Goal: Transaction & Acquisition: Purchase product/service

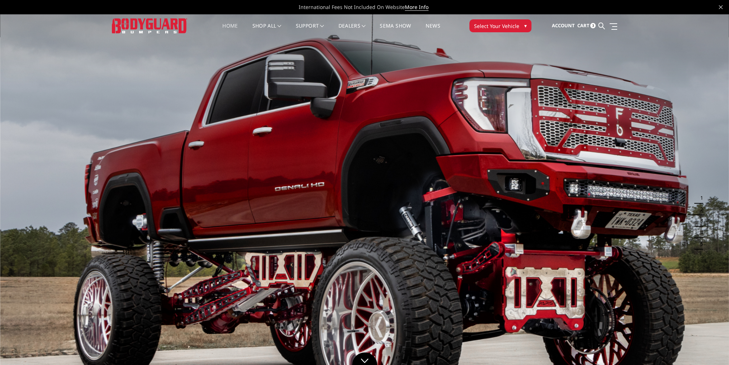
click at [585, 27] on span "Cart" at bounding box center [583, 25] width 12 height 6
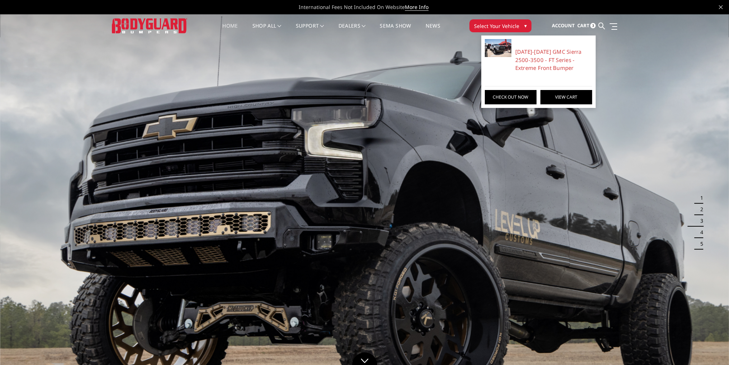
click at [562, 96] on link "View Cart" at bounding box center [567, 97] width 52 height 14
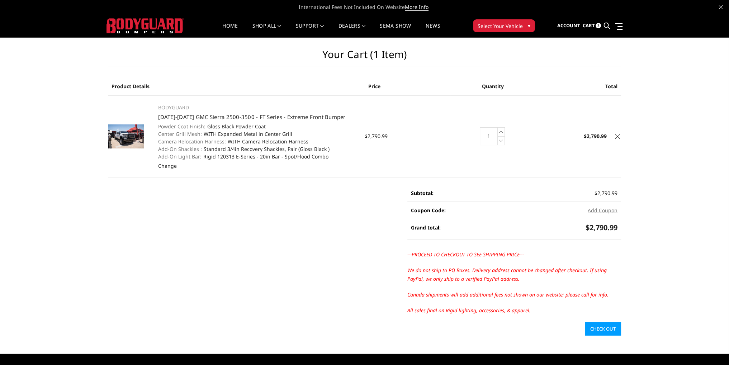
click at [617, 136] on icon at bounding box center [617, 136] width 5 height 5
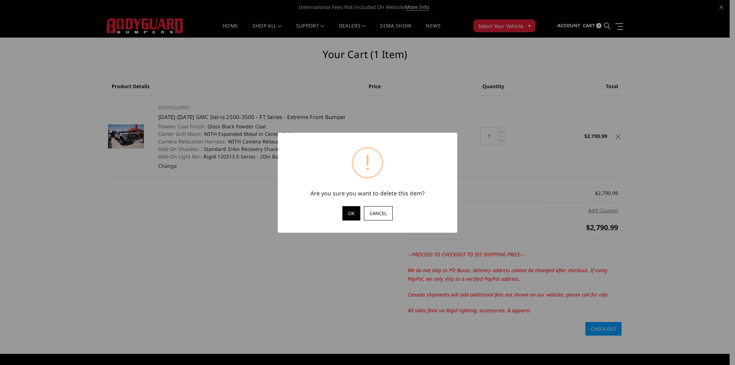
click at [351, 213] on button "OK" at bounding box center [351, 213] width 18 height 14
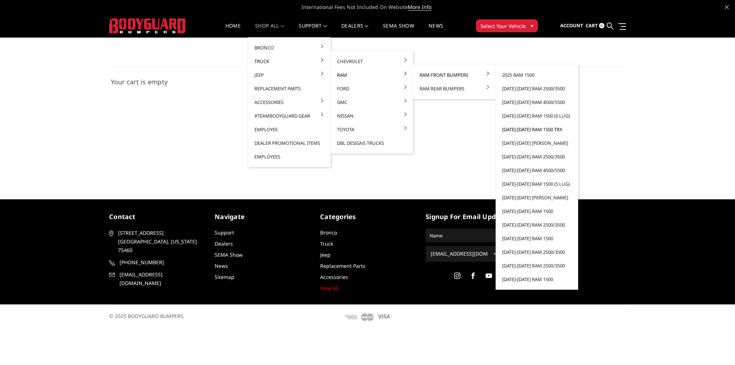
click at [531, 129] on link "[DATE]-[DATE] Ram 1500 TRX" at bounding box center [536, 130] width 77 height 14
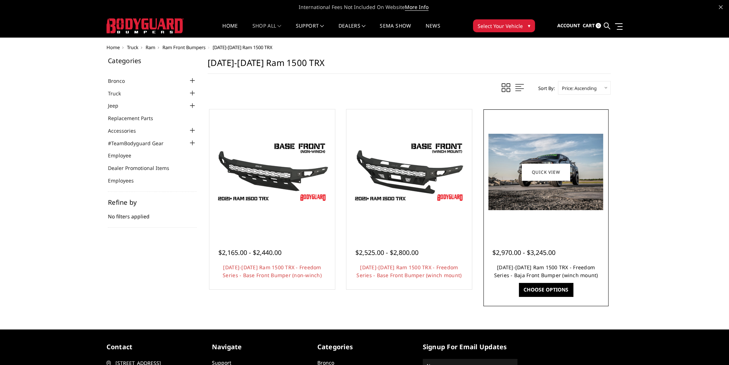
click at [538, 267] on link "2021-2024 Ram 1500 TRX - Freedom Series - Baja Front Bumper (winch mount)" at bounding box center [546, 271] width 104 height 15
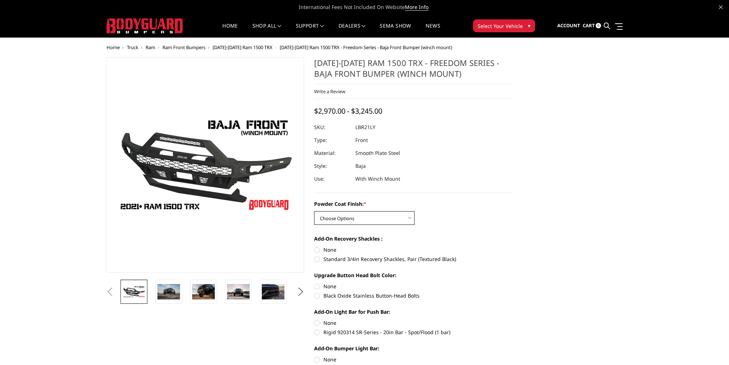
click at [363, 218] on select "Choose Options Bare Metal Textured Black Powder Coat" at bounding box center [364, 218] width 100 height 14
select select "3139"
click at [314, 211] on select "Choose Options Bare Metal Textured Black Powder Coat" at bounding box center [364, 218] width 100 height 14
click at [316, 298] on label "Black Oxide Stainless Button-Head Bolts" at bounding box center [413, 296] width 198 height 8
click at [512, 283] on input "Black Oxide Stainless Button-Head Bolts" at bounding box center [512, 283] width 0 height 0
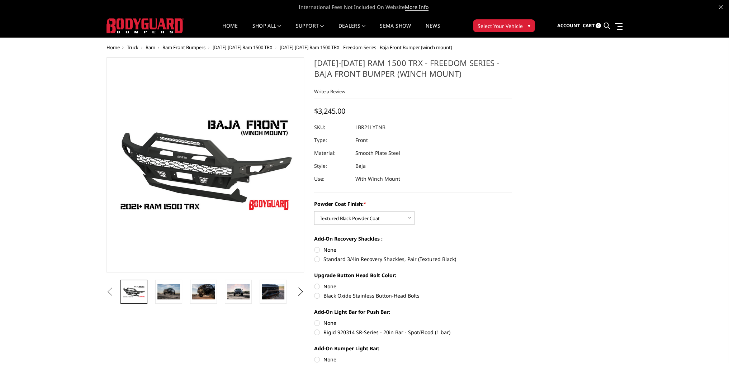
radio input "true"
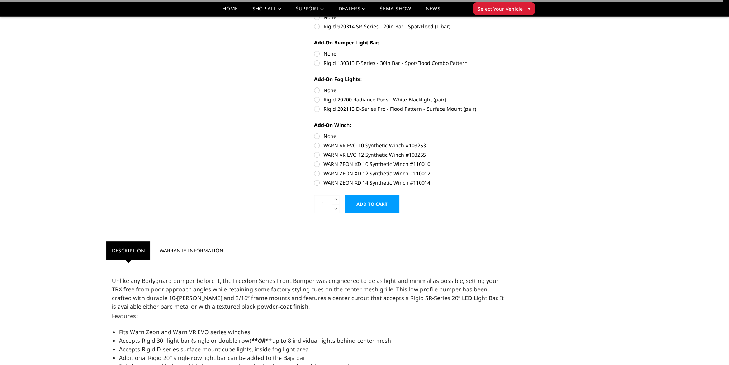
scroll to position [323, 0]
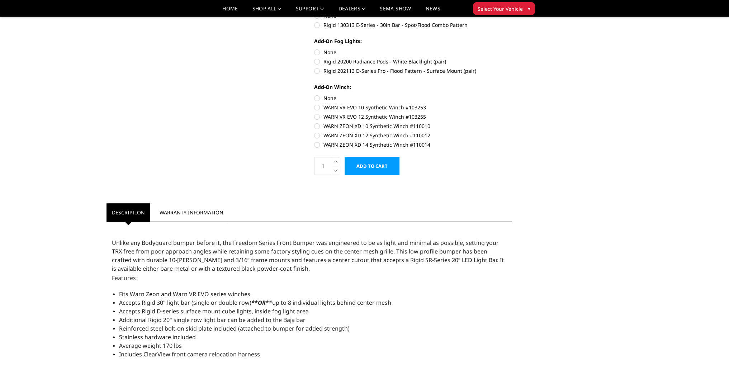
click at [373, 165] on input "Add to Cart" at bounding box center [372, 166] width 55 height 18
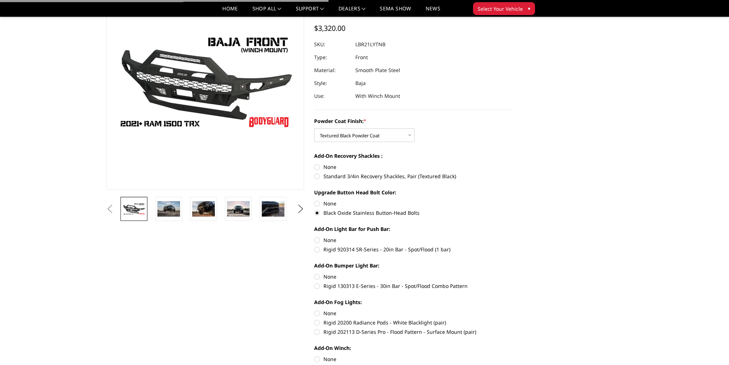
scroll to position [0, 0]
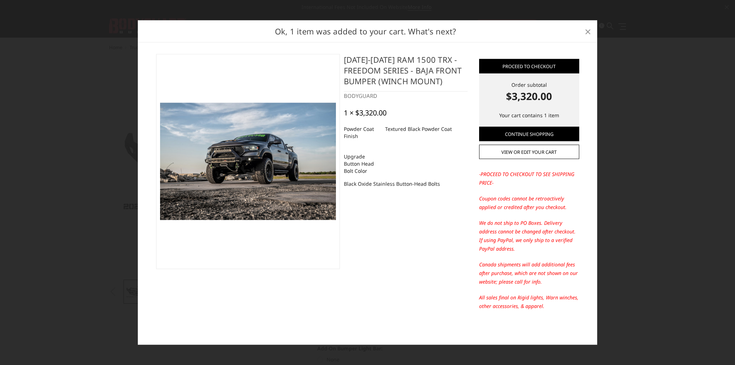
drag, startPoint x: 586, startPoint y: 29, endPoint x: 581, endPoint y: 30, distance: 5.5
click at [586, 29] on span "×" at bounding box center [587, 30] width 6 height 15
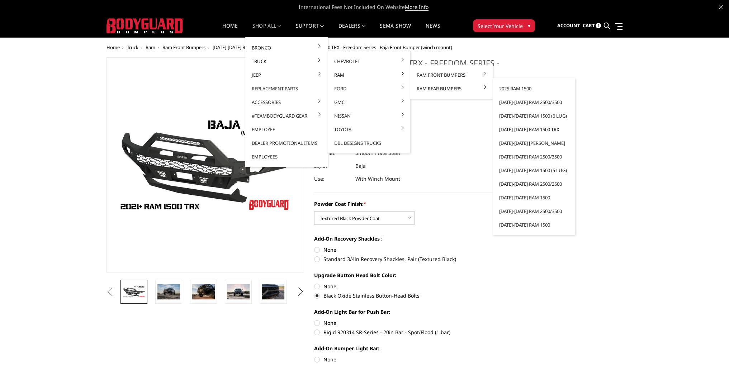
click at [520, 131] on link "[DATE]-[DATE] Ram 1500 TRX" at bounding box center [534, 130] width 77 height 14
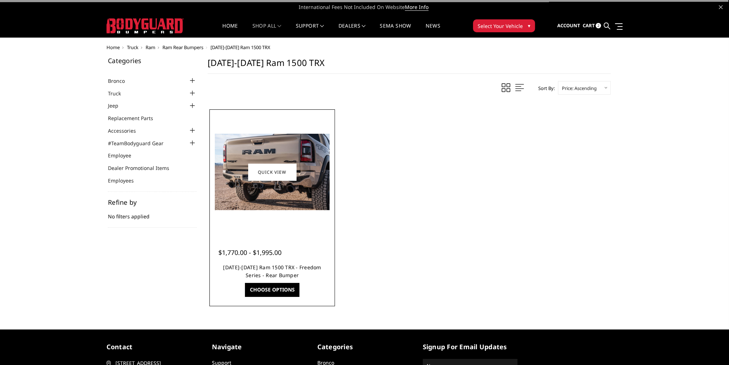
click at [280, 267] on link "[DATE]-[DATE] Ram 1500 TRX - Freedom Series - Rear Bumper" at bounding box center [272, 271] width 98 height 15
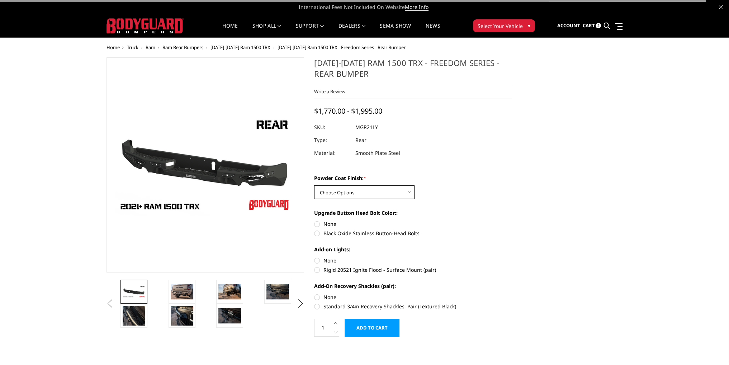
drag, startPoint x: 336, startPoint y: 189, endPoint x: 339, endPoint y: 194, distance: 5.5
click at [336, 189] on select "Choose Options Bare Metal Textured Black Powder Coat" at bounding box center [364, 192] width 100 height 14
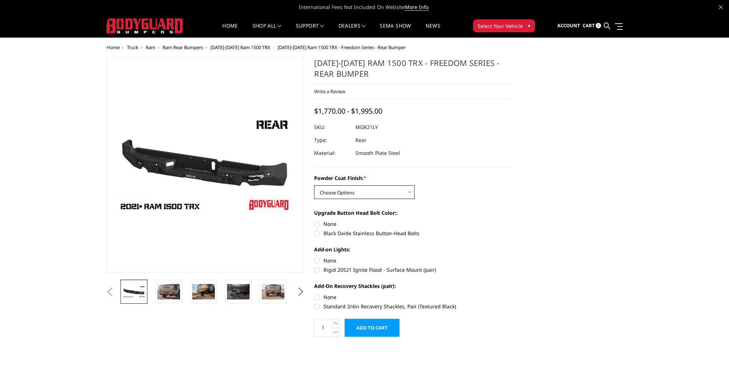
select select "3143"
click at [314, 185] on select "Choose Options Bare Metal Textured Black Powder Coat" at bounding box center [364, 192] width 100 height 14
click at [316, 236] on label "Black Oxide Stainless Button-Head Bolts" at bounding box center [413, 234] width 198 height 8
click at [512, 221] on input "Black Oxide Stainless Button-Head Bolts" at bounding box center [512, 220] width 0 height 0
radio input "true"
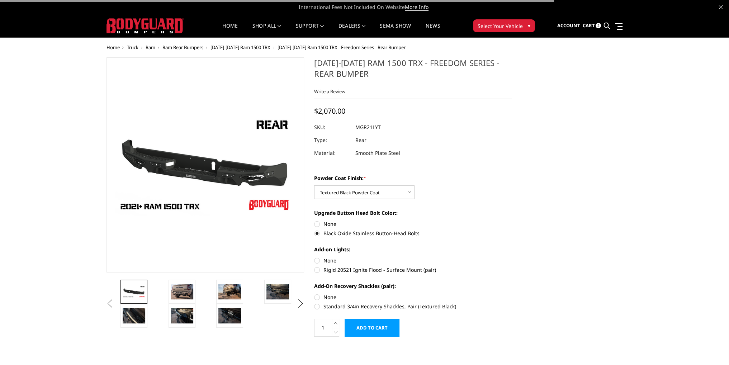
click at [363, 324] on input "Add to Cart" at bounding box center [372, 328] width 55 height 18
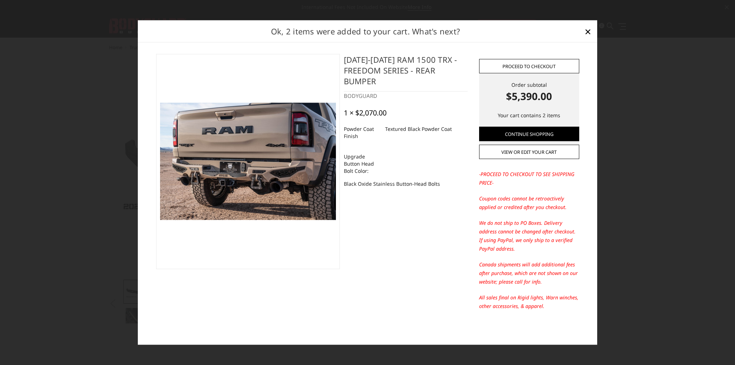
click at [531, 63] on link "Proceed to checkout" at bounding box center [529, 66] width 100 height 14
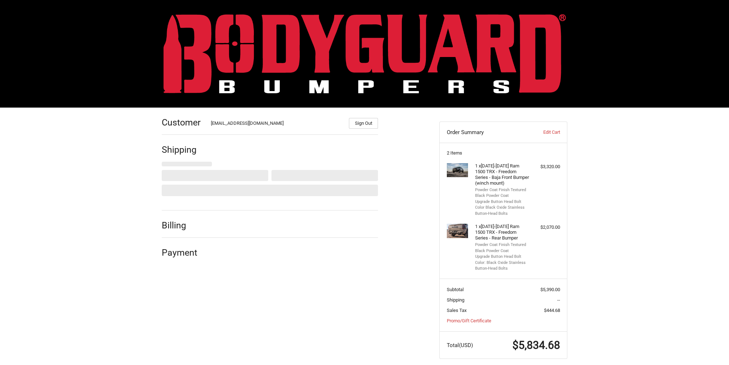
scroll to position [8, 0]
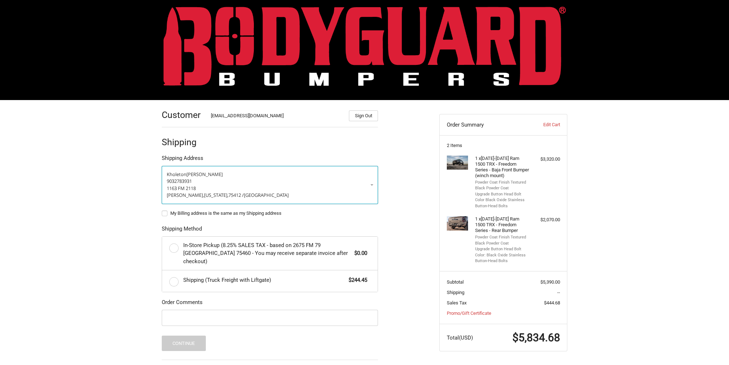
click at [280, 182] on p "9032783931" at bounding box center [270, 181] width 206 height 7
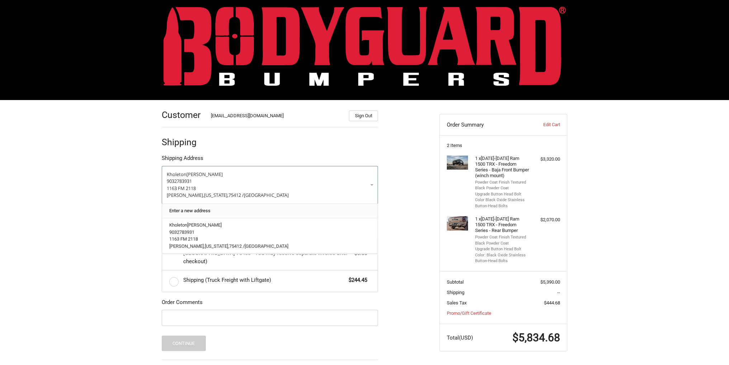
click at [211, 210] on link "Enter a new address" at bounding box center [270, 211] width 209 height 14
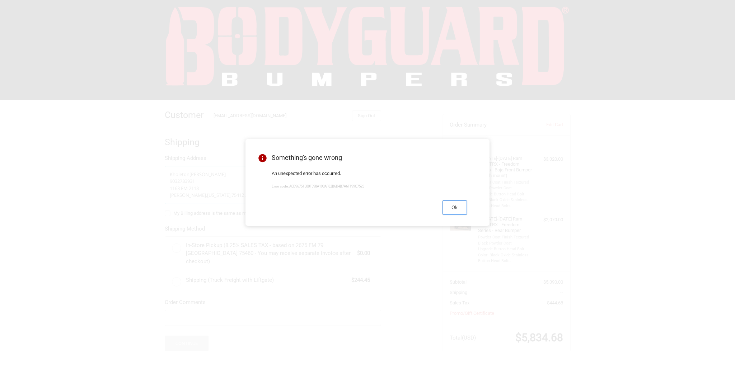
click at [451, 211] on button "Ok" at bounding box center [454, 207] width 24 height 14
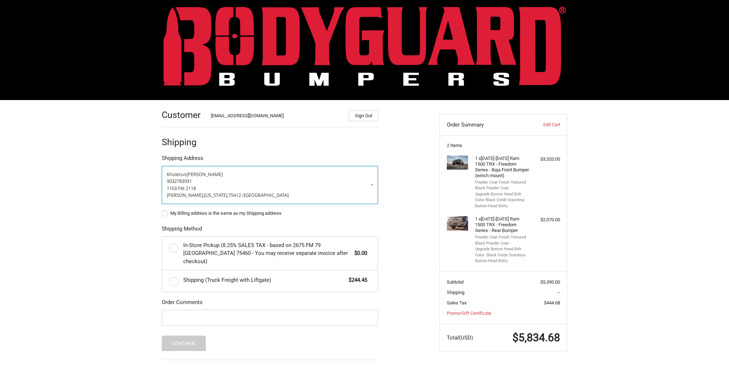
click at [255, 192] on p "Bagwell, Texas, 75412 / United States" at bounding box center [270, 195] width 206 height 7
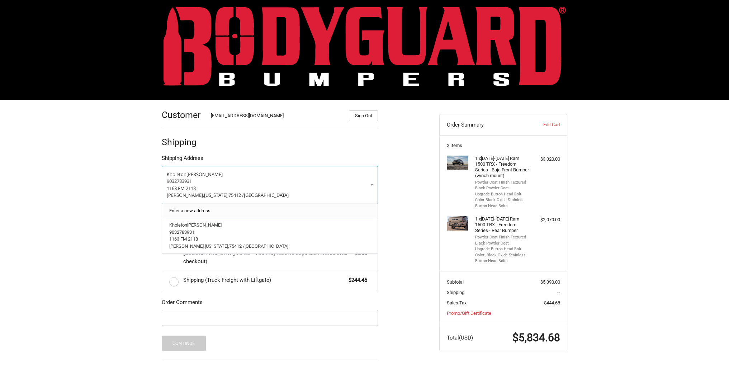
click at [238, 206] on link "Enter a new address" at bounding box center [270, 211] width 209 height 14
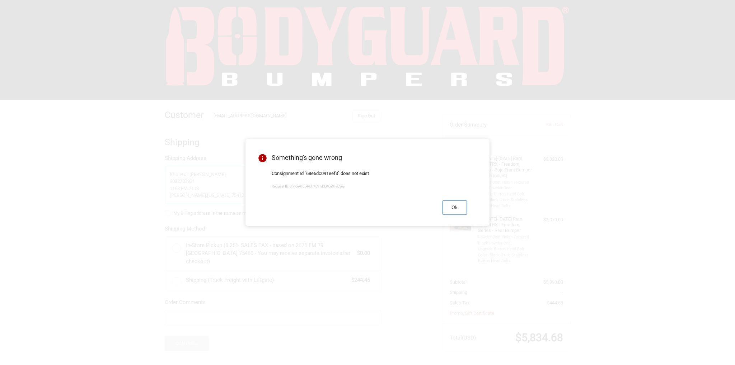
click at [450, 207] on button "Ok" at bounding box center [454, 207] width 24 height 14
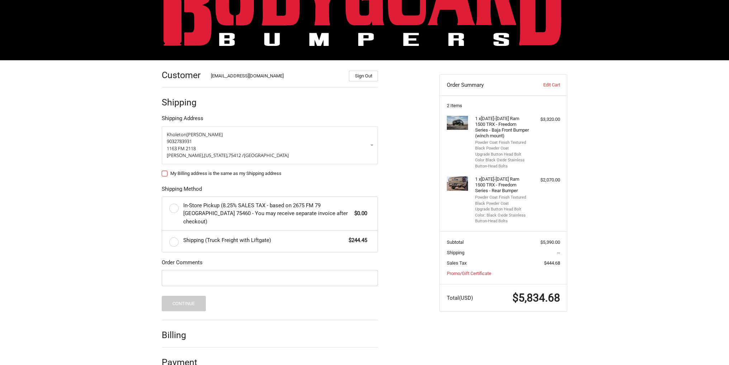
scroll to position [55, 0]
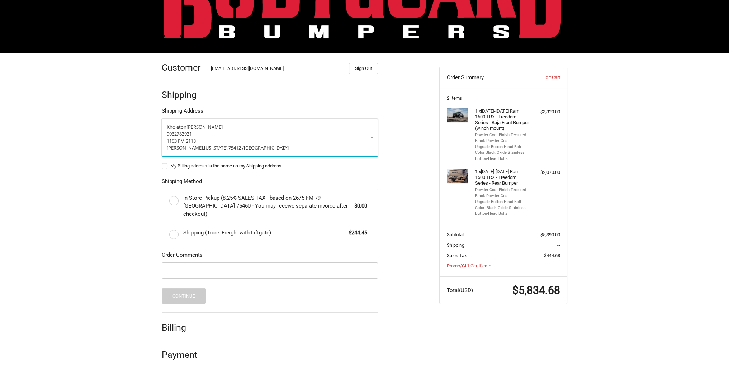
click at [300, 124] on p "[PERSON_NAME]" at bounding box center [270, 127] width 206 height 7
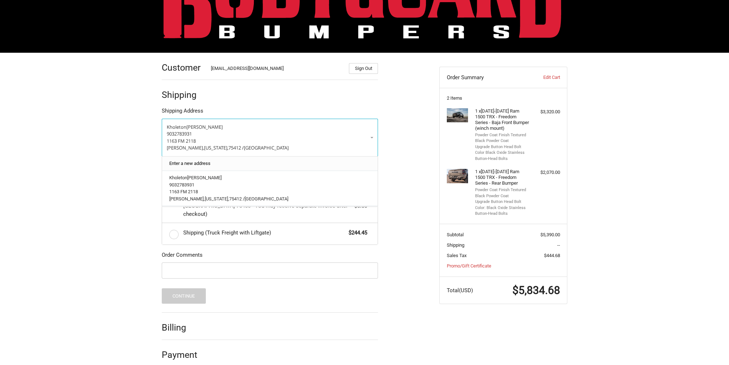
click at [254, 165] on link "Enter a new address" at bounding box center [270, 163] width 209 height 14
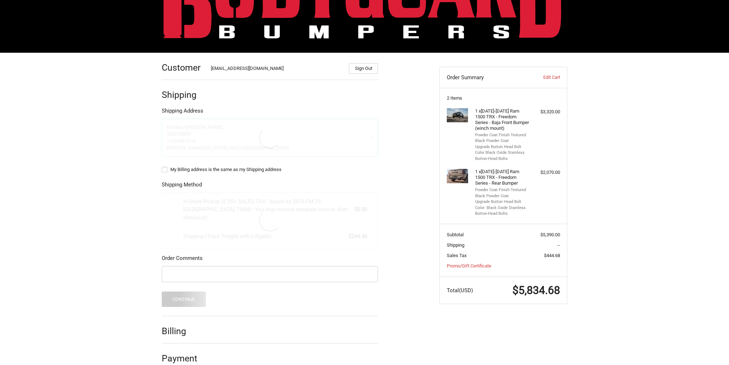
select select "US"
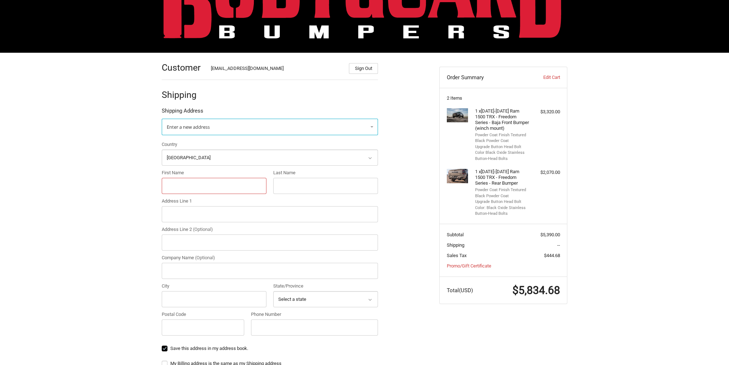
click at [199, 185] on input "First Name" at bounding box center [214, 186] width 105 height 16
type input "k"
type input "c"
type input "[STREET_ADDRESS]"
click at [178, 302] on input "City" at bounding box center [214, 299] width 105 height 16
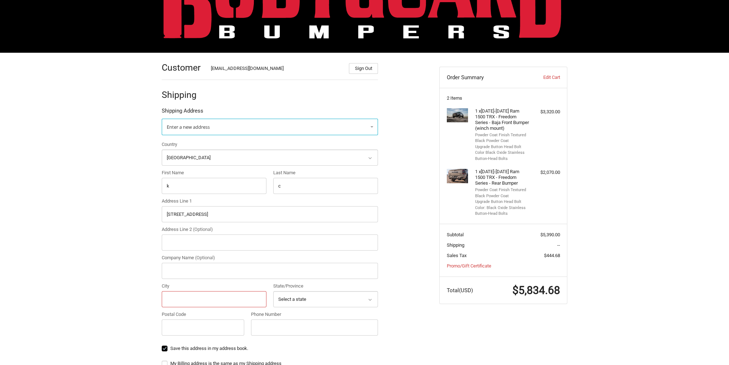
type input "/"
type input "[PERSON_NAME]"
select select "WY"
click at [197, 326] on input "Postal Code" at bounding box center [203, 328] width 82 height 16
type input "83001"
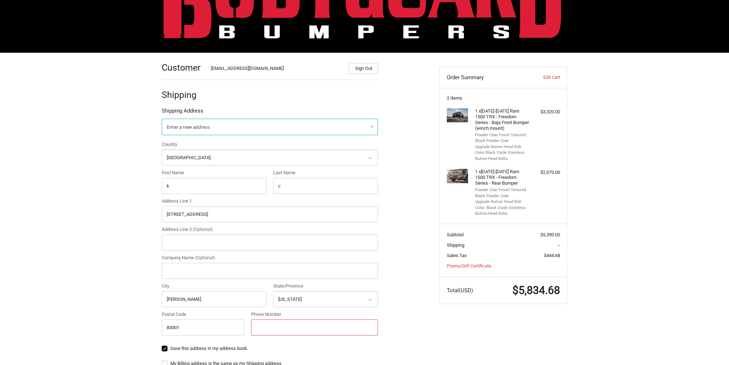
click at [263, 330] on input "Phone Number" at bounding box center [314, 328] width 127 height 16
type input "9037858939"
click at [423, 317] on div "Customer [EMAIL_ADDRESS][DOMAIN_NAME] Sign Out Shipping Shipping Address Enter …" at bounding box center [295, 296] width 278 height 486
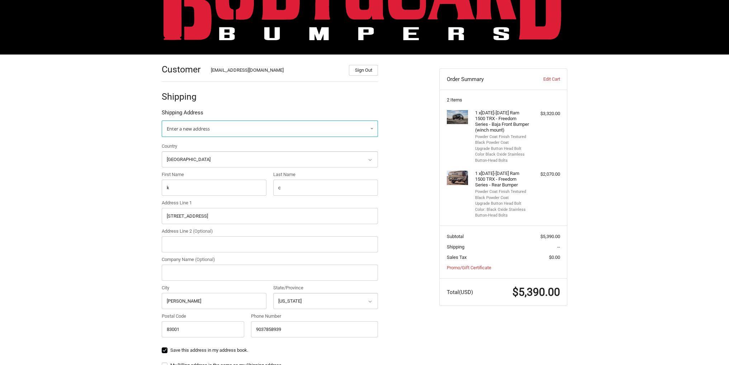
scroll to position [19, 0]
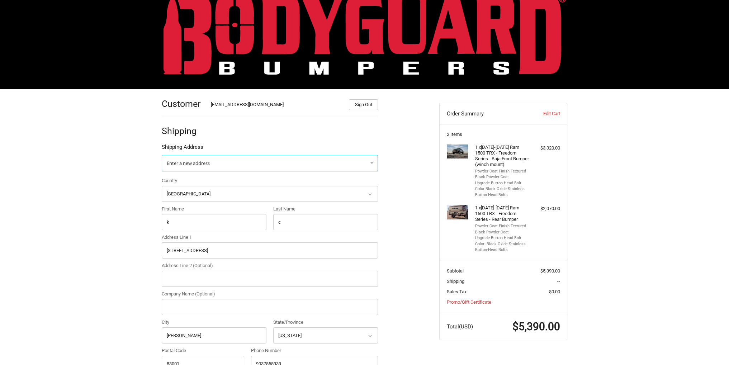
click at [364, 32] on img at bounding box center [365, 34] width 402 height 79
